Goal: Task Accomplishment & Management: Use online tool/utility

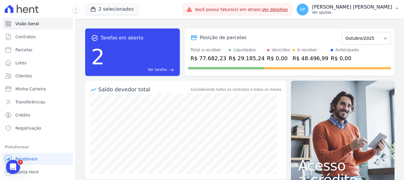
click at [383, 14] on p "Ver opções" at bounding box center [352, 12] width 80 height 5
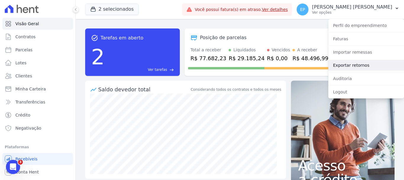
click at [341, 65] on link "Exportar retornos" at bounding box center [366, 65] width 76 height 11
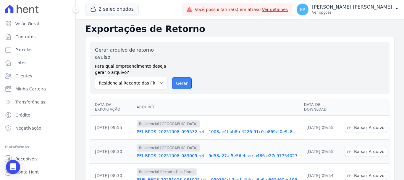
click at [186, 77] on button "Gerar" at bounding box center [182, 83] width 20 height 12
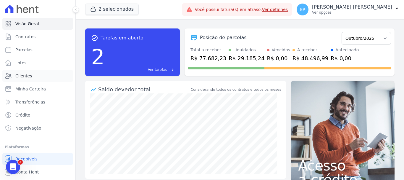
click at [20, 75] on span "Clientes" at bounding box center [23, 76] width 17 height 6
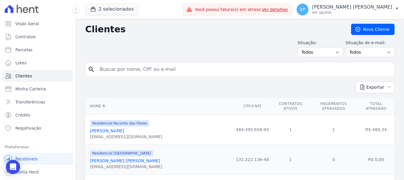
click at [117, 70] on input "search" at bounding box center [244, 69] width 296 height 12
type input "mariel"
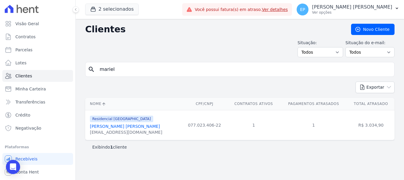
click at [126, 126] on link "[PERSON_NAME] [PERSON_NAME]" at bounding box center [125, 126] width 70 height 5
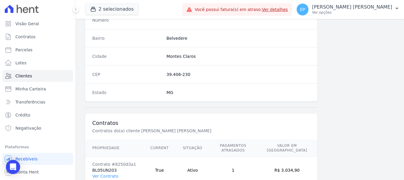
scroll to position [374, 0]
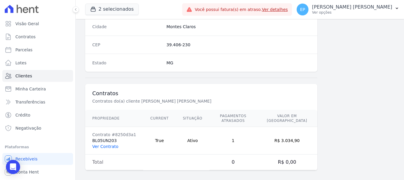
click at [112, 144] on link "Ver Contrato" at bounding box center [105, 146] width 26 height 5
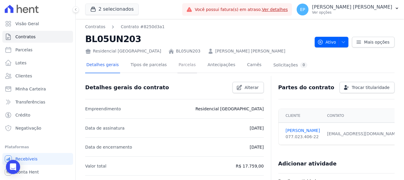
click at [181, 66] on link "Parcelas" at bounding box center [187, 65] width 20 height 16
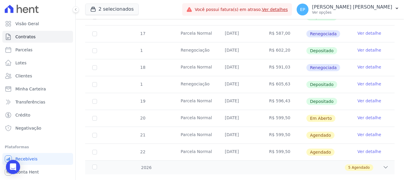
scroll to position [260, 0]
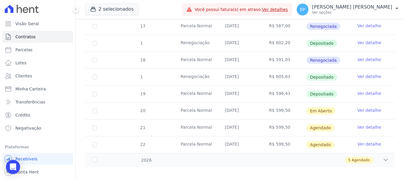
click at [358, 90] on link "Ver detalhe" at bounding box center [370, 93] width 24 height 6
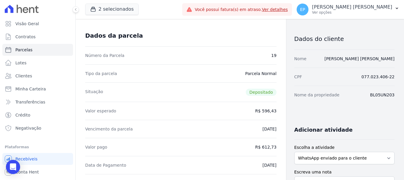
scroll to position [89, 0]
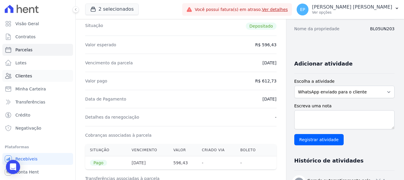
click at [28, 75] on span "Clientes" at bounding box center [23, 76] width 17 height 6
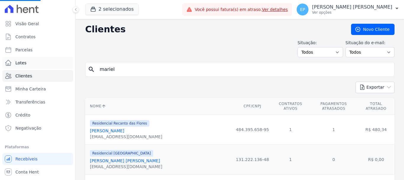
drag, startPoint x: 123, startPoint y: 67, endPoint x: 53, endPoint y: 68, distance: 70.1
click at [53, 68] on div "Visão Geral Contratos [GEOGRAPHIC_DATA] Lotes Clientes Minha Carteira Transferê…" at bounding box center [202, 90] width 404 height 180
click at [119, 69] on input "search" at bounding box center [244, 69] width 296 height 12
type input "[PERSON_NAME]"
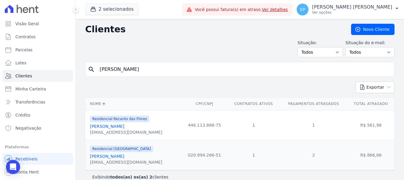
click at [108, 128] on link "[PERSON_NAME]" at bounding box center [107, 126] width 34 height 5
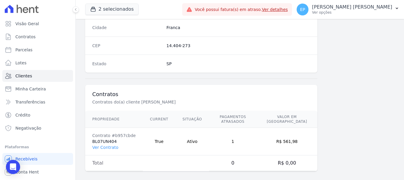
scroll to position [374, 0]
click at [106, 144] on link "Ver Contrato" at bounding box center [105, 146] width 26 height 5
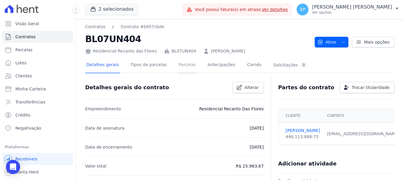
click at [177, 60] on link "Parcelas" at bounding box center [187, 65] width 20 height 16
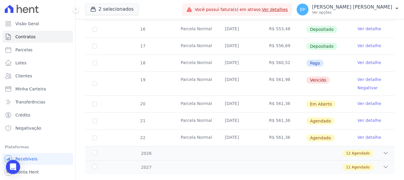
scroll to position [207, 0]
click at [27, 76] on span "Clientes" at bounding box center [23, 76] width 17 height 6
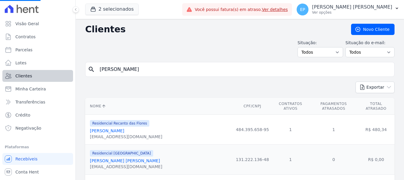
drag, startPoint x: 119, startPoint y: 71, endPoint x: 14, endPoint y: 70, distance: 105.3
click at [14, 70] on div "Visão Geral Contratos [GEOGRAPHIC_DATA] Lotes Clientes Minha Carteira Transferê…" at bounding box center [202, 90] width 404 height 180
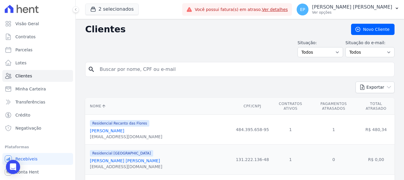
click at [114, 72] on input "search" at bounding box center [244, 69] width 296 height 12
type input "[PERSON_NAME]"
click at [125, 74] on input "[PERSON_NAME]" at bounding box center [244, 69] width 296 height 12
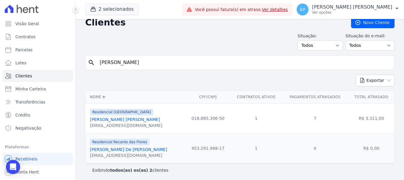
scroll to position [9, 0]
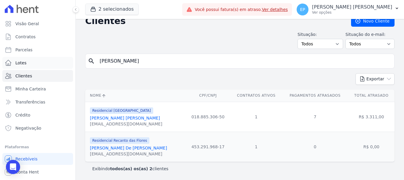
drag, startPoint x: 119, startPoint y: 61, endPoint x: 55, endPoint y: 61, distance: 63.9
click at [55, 61] on div "Visão Geral Contratos [GEOGRAPHIC_DATA] Lotes Clientes Minha Carteira Transferê…" at bounding box center [202, 90] width 404 height 180
type input "reant"
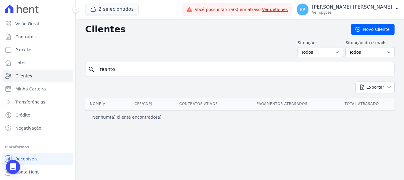
drag, startPoint x: 88, startPoint y: 70, endPoint x: 70, endPoint y: 74, distance: 18.7
click at [75, 71] on div "Visão Geral Contratos [GEOGRAPHIC_DATA] Lotes Clientes Minha Carteira Transferê…" at bounding box center [202, 90] width 404 height 180
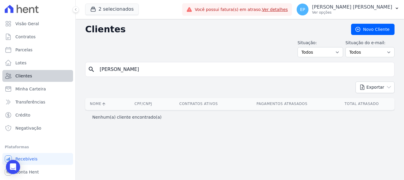
type input "[PERSON_NAME]"
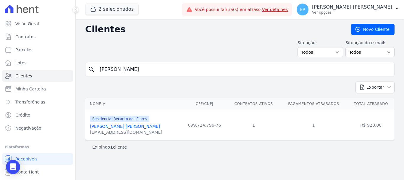
click at [138, 128] on link "[PERSON_NAME] [PERSON_NAME]" at bounding box center [125, 126] width 70 height 5
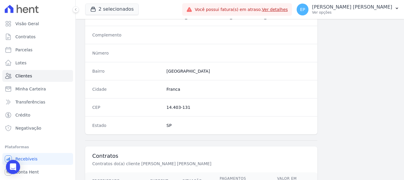
scroll to position [374, 0]
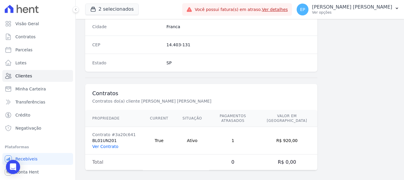
click at [103, 144] on link "Ver Contrato" at bounding box center [105, 146] width 26 height 5
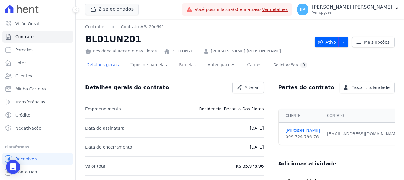
click at [179, 66] on link "Parcelas" at bounding box center [187, 65] width 20 height 16
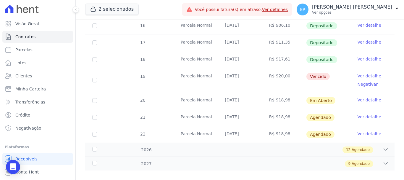
scroll to position [231, 0]
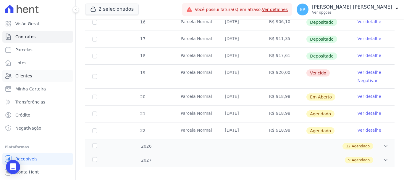
click at [25, 75] on span "Clientes" at bounding box center [23, 76] width 17 height 6
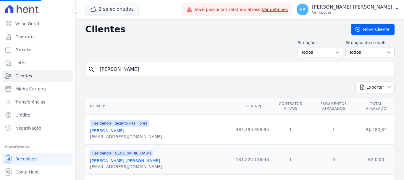
drag, startPoint x: 126, startPoint y: 69, endPoint x: 78, endPoint y: 57, distance: 49.1
click at [150, 68] on input "search" at bounding box center [244, 69] width 296 height 12
type input "jonat"
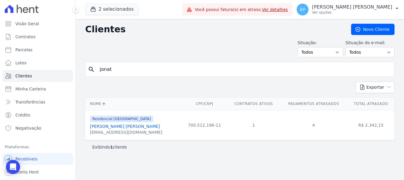
click at [124, 127] on link "[PERSON_NAME] [PERSON_NAME]" at bounding box center [125, 126] width 70 height 5
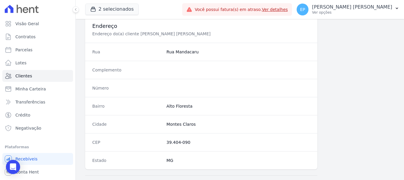
scroll to position [374, 0]
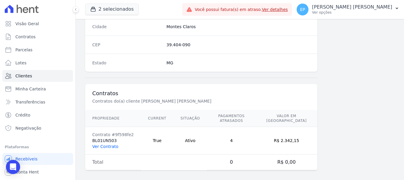
click at [106, 144] on link "Ver Contrato" at bounding box center [105, 146] width 26 height 5
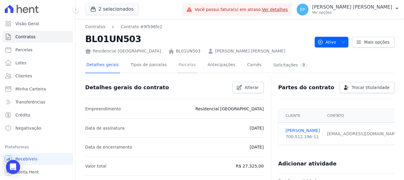
click at [181, 64] on link "Parcelas" at bounding box center [187, 65] width 20 height 16
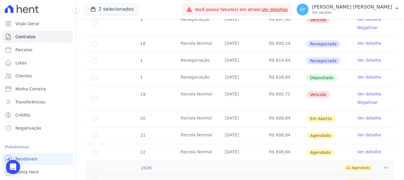
scroll to position [503, 0]
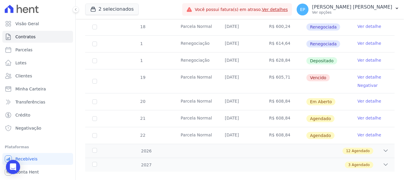
click at [359, 74] on link "Ver detalhe" at bounding box center [370, 77] width 24 height 6
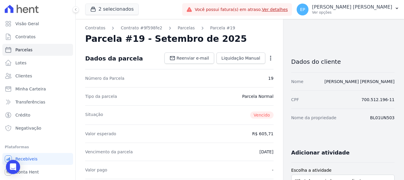
click at [268, 58] on icon "button" at bounding box center [271, 58] width 6 height 6
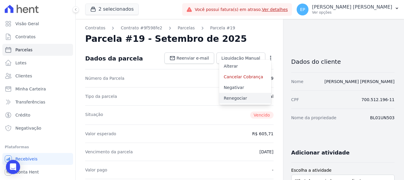
click at [231, 98] on link "Renegociar" at bounding box center [245, 98] width 52 height 11
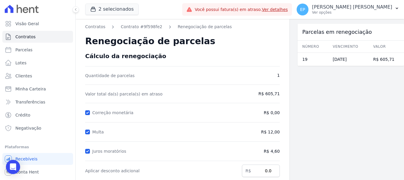
scroll to position [117, 0]
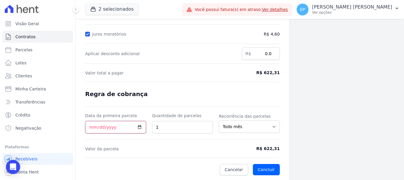
click at [90, 128] on input "Data da primeira parcela" at bounding box center [115, 127] width 61 height 12
type input "[DATE]"
click at [257, 170] on button "Concluir" at bounding box center [266, 169] width 27 height 11
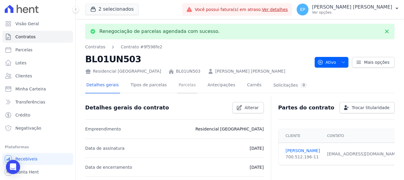
click at [181, 85] on link "Parcelas" at bounding box center [187, 86] width 20 height 16
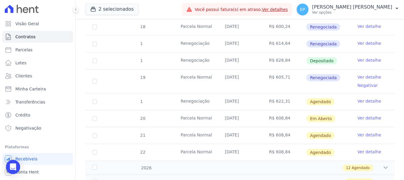
scroll to position [525, 0]
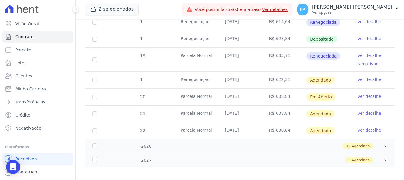
click at [365, 76] on link "Ver detalhe" at bounding box center [370, 79] width 24 height 6
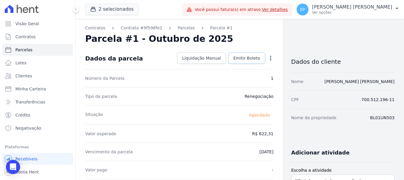
click at [246, 59] on span "Emitir Boleto" at bounding box center [246, 58] width 27 height 6
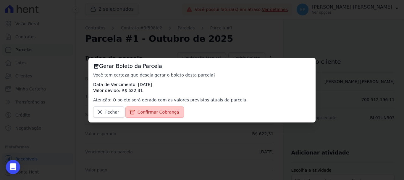
click at [154, 112] on span "Confirmar Cobrança" at bounding box center [159, 112] width 42 height 6
click at [145, 112] on span "Confirmar Cobrança" at bounding box center [159, 112] width 42 height 6
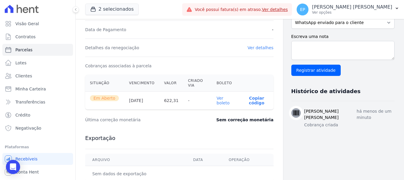
scroll to position [146, 0]
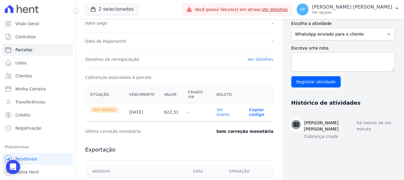
click at [252, 112] on p "Copiar código" at bounding box center [257, 111] width 24 height 9
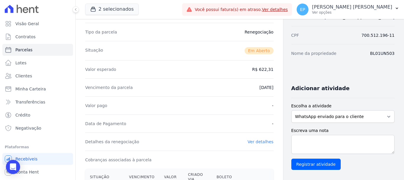
scroll to position [0, 0]
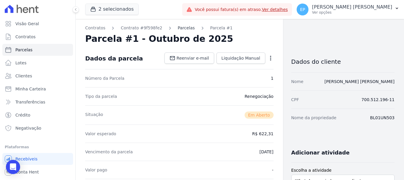
click at [178, 28] on link "Parcelas" at bounding box center [186, 28] width 17 height 6
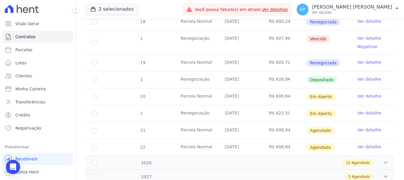
scroll to position [503, 0]
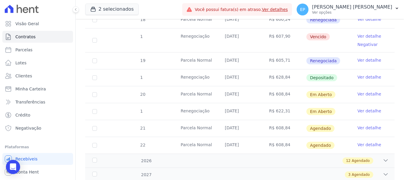
click at [365, 91] on link "Ver detalhe" at bounding box center [370, 94] width 24 height 6
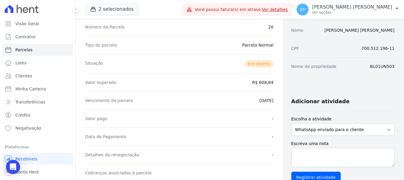
scroll to position [148, 0]
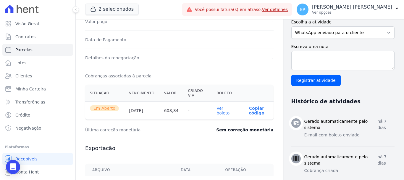
click at [254, 114] on p "Copiar código" at bounding box center [257, 110] width 24 height 9
